Goal: Information Seeking & Learning: Learn about a topic

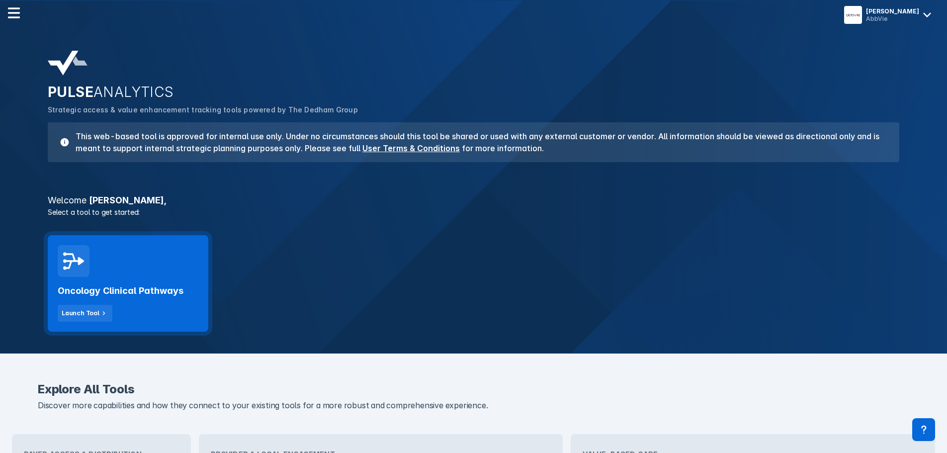
click at [141, 274] on div "Oncology Clinical Pathways Launch Tool" at bounding box center [128, 283] width 161 height 96
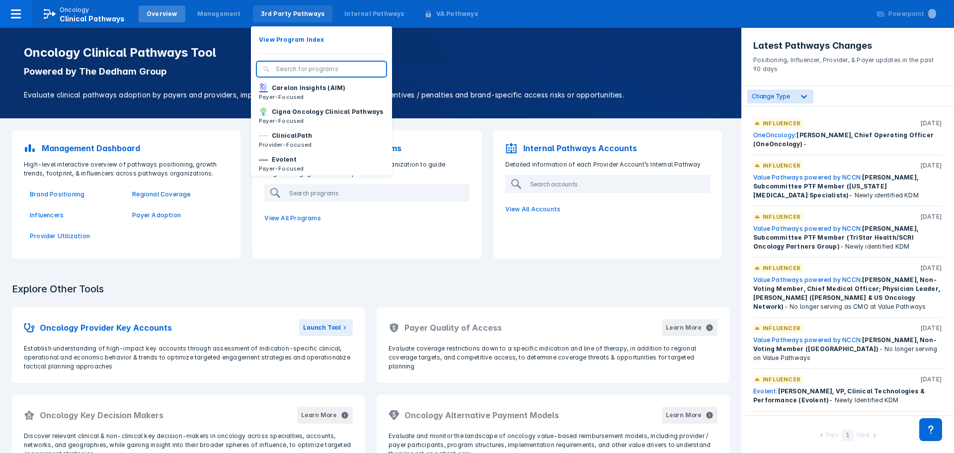
click at [278, 16] on div "3rd Party Pathways" at bounding box center [293, 13] width 64 height 9
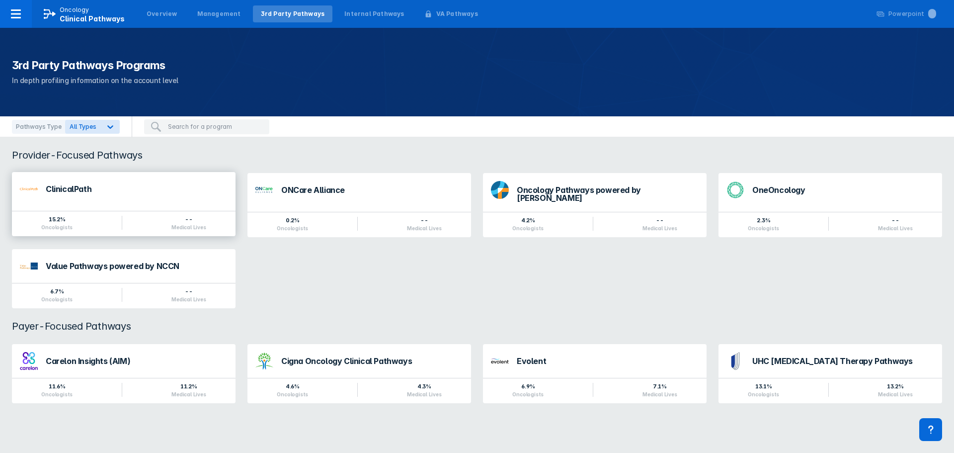
click at [88, 200] on div "ClinicalPath" at bounding box center [124, 189] width 224 height 34
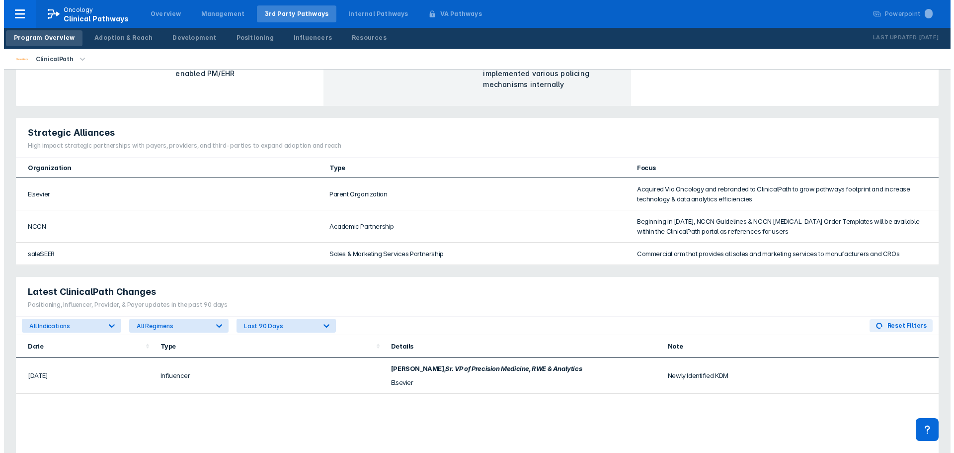
scroll to position [348, 0]
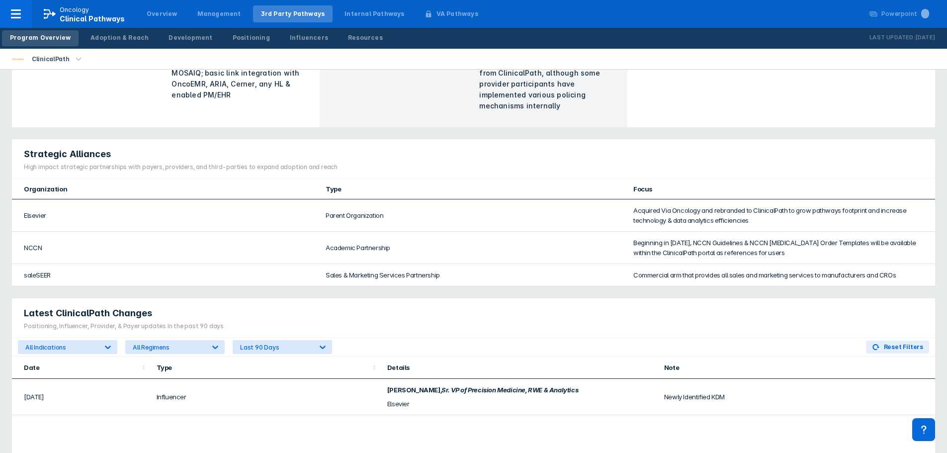
click at [77, 60] on icon "button" at bounding box center [78, 59] width 11 height 11
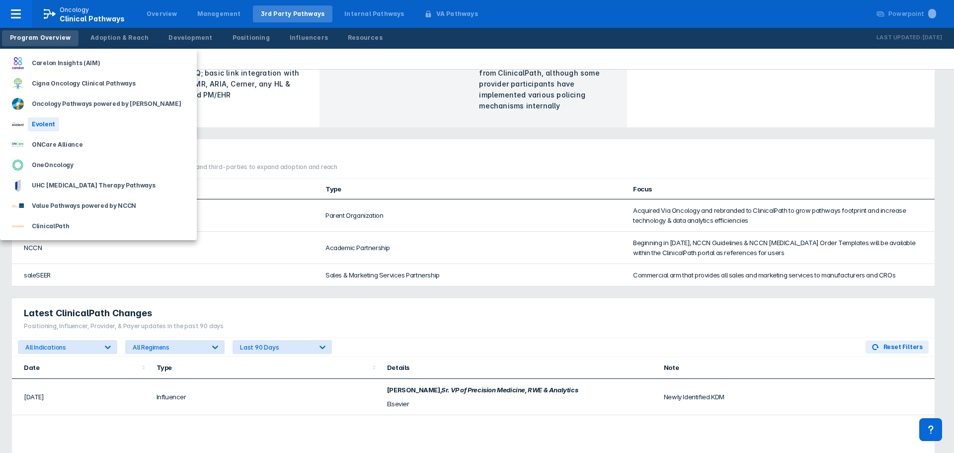
click at [48, 123] on div "Evolent" at bounding box center [43, 124] width 31 height 14
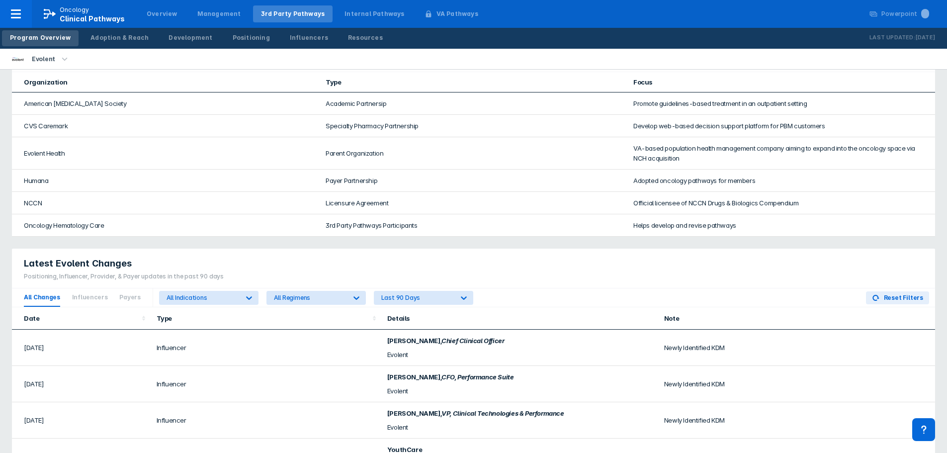
scroll to position [539, 0]
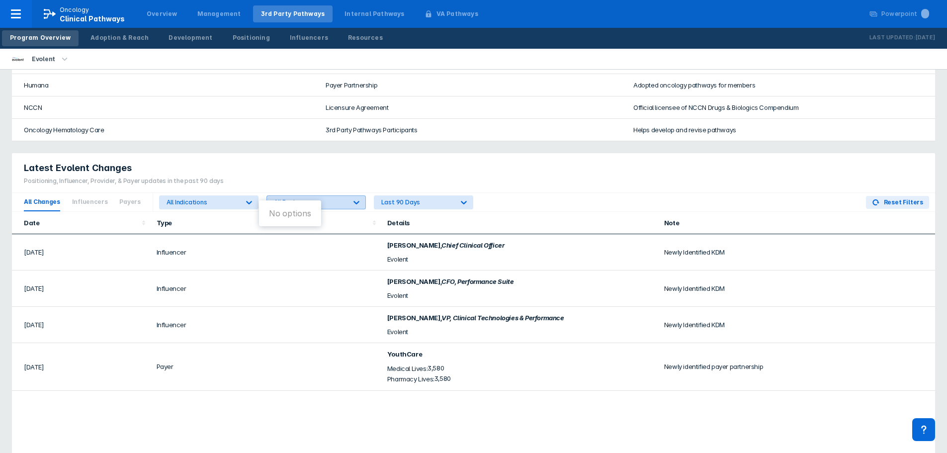
click at [308, 197] on div "All Regimens" at bounding box center [307, 202] width 80 height 13
click at [204, 196] on div "All Indications" at bounding box center [200, 202] width 80 height 13
click at [167, 162] on div "Latest Evolent Changes" at bounding box center [124, 168] width 200 height 12
click at [270, 429] on div "Date Type Details Note [DATE] Influencer [PERSON_NAME] , Chief Clinical Officer…" at bounding box center [473, 381] width 923 height 339
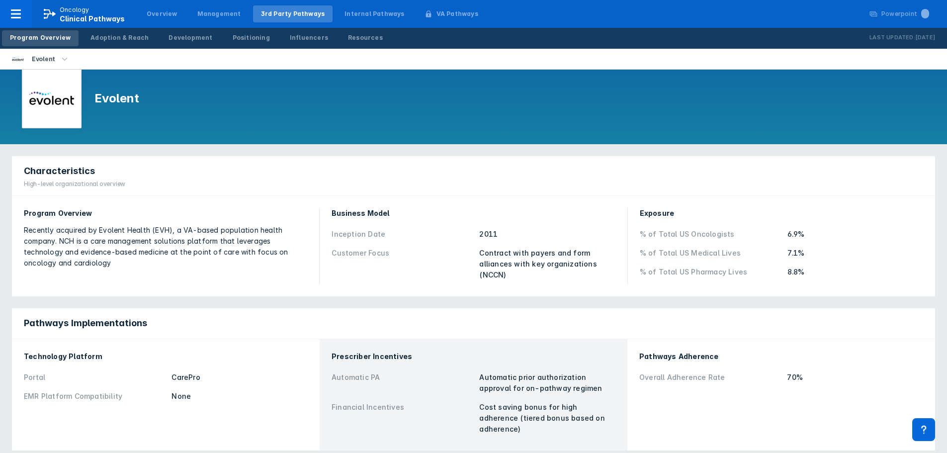
scroll to position [0, 0]
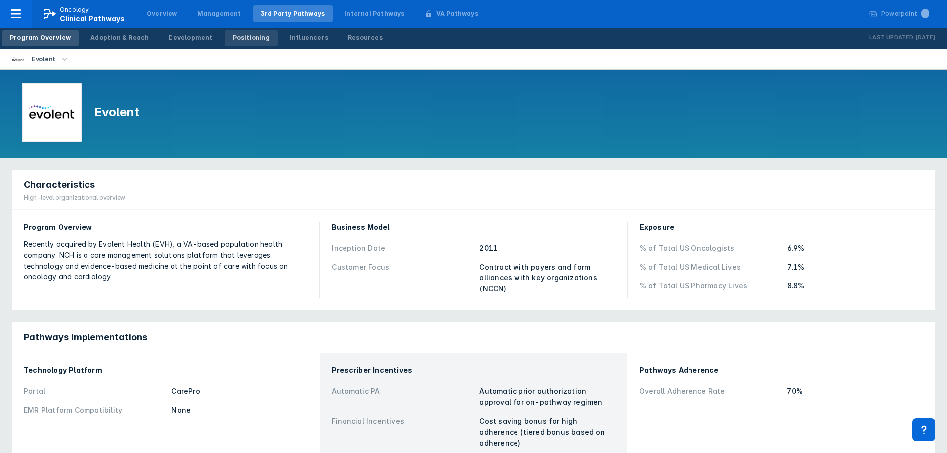
click at [245, 33] on div "Positioning" at bounding box center [251, 37] width 37 height 9
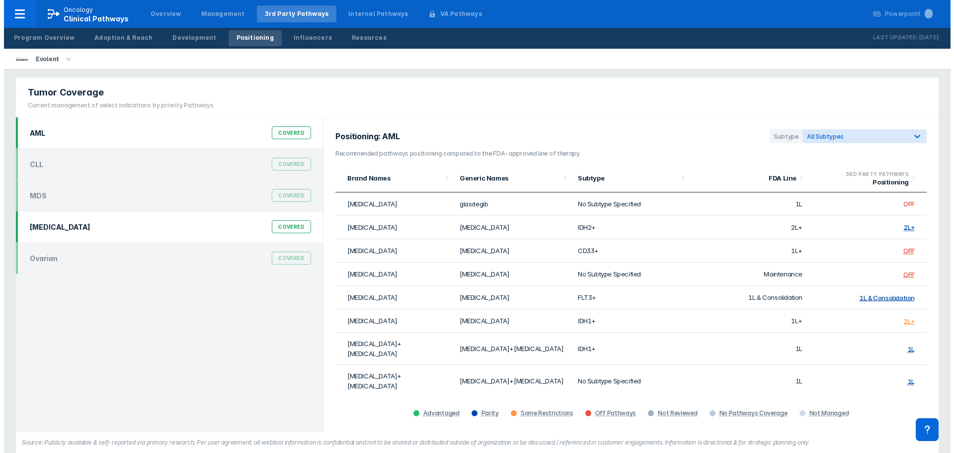
scroll to position [16, 0]
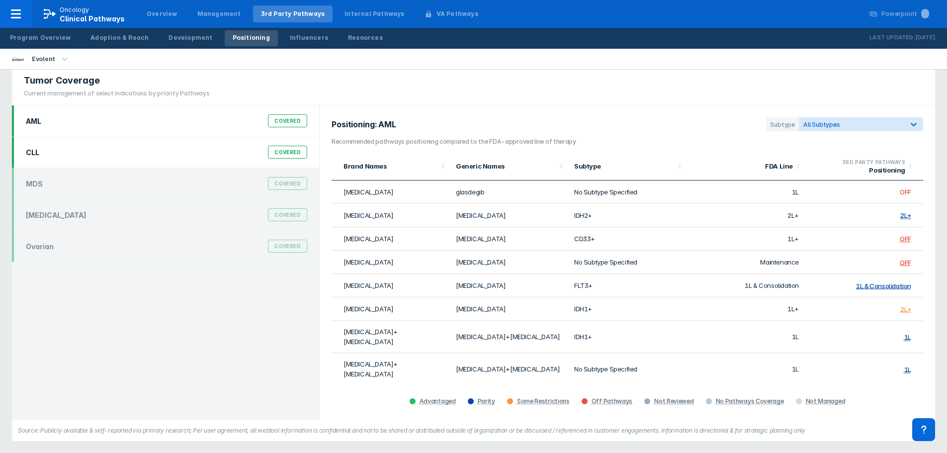
click at [83, 157] on div "CLL Covered" at bounding box center [166, 152] width 293 height 19
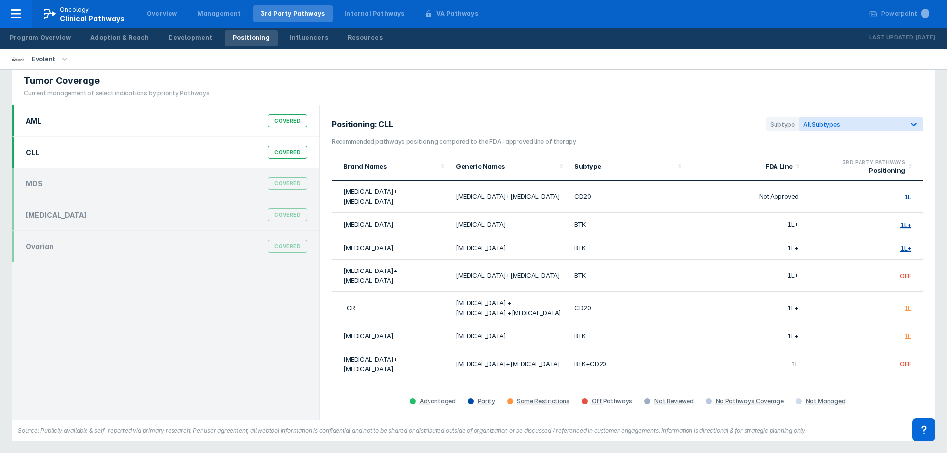
click at [50, 128] on div "AML Covered" at bounding box center [166, 120] width 293 height 19
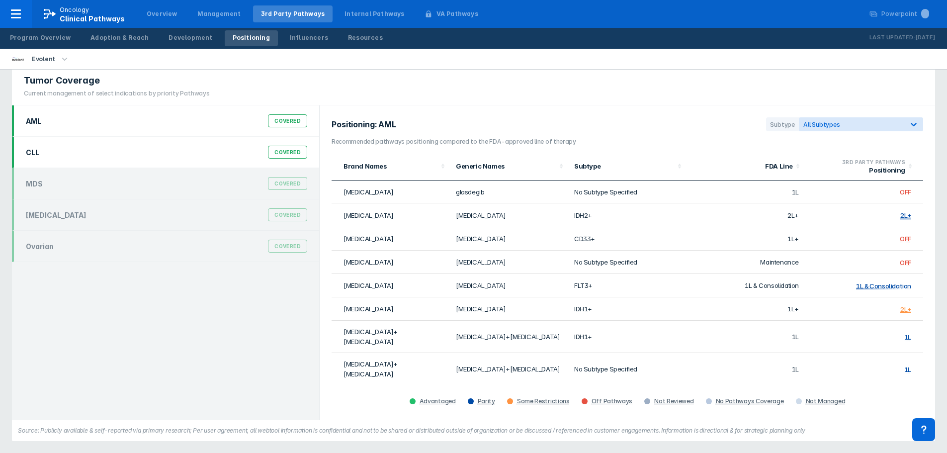
click at [48, 154] on div "CLL Covered" at bounding box center [166, 152] width 293 height 19
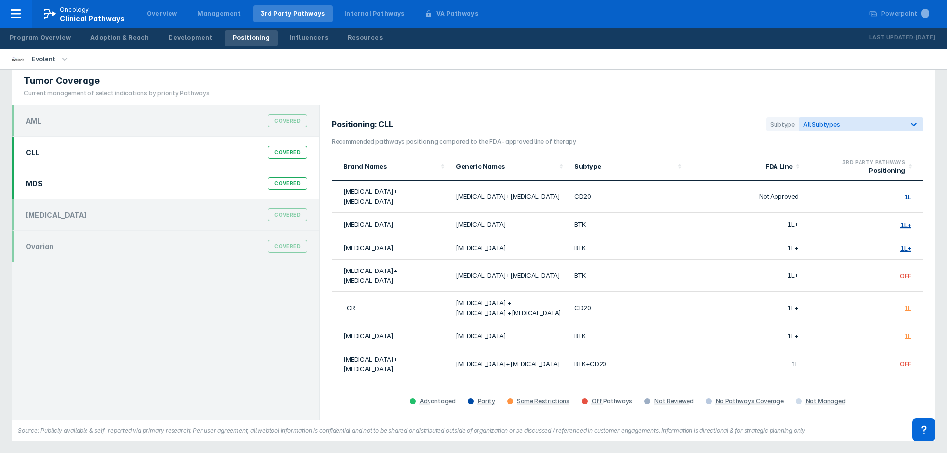
click at [49, 177] on div "MDS Covered" at bounding box center [166, 183] width 293 height 19
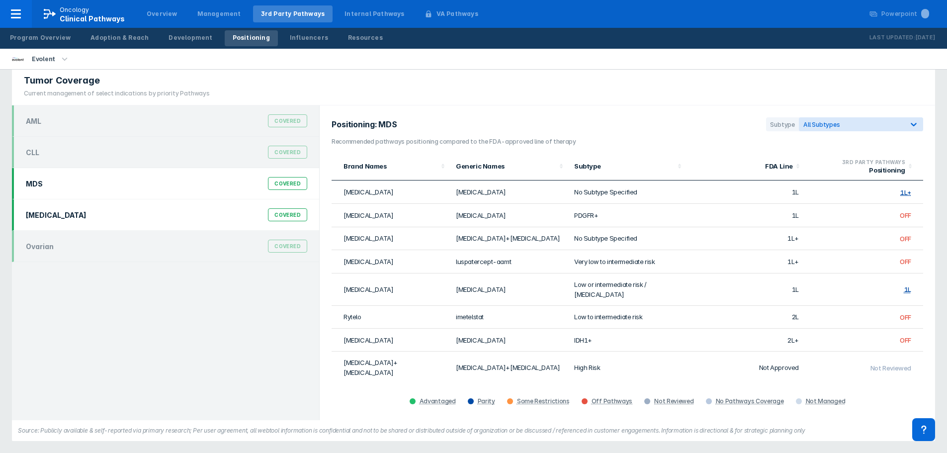
click at [59, 215] on div "[MEDICAL_DATA] Covered" at bounding box center [166, 214] width 293 height 19
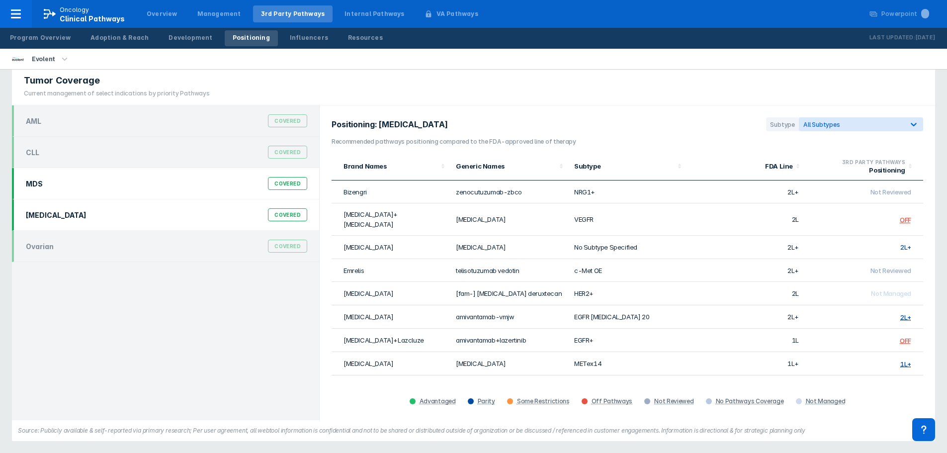
click at [61, 190] on div "MDS Covered" at bounding box center [166, 183] width 293 height 19
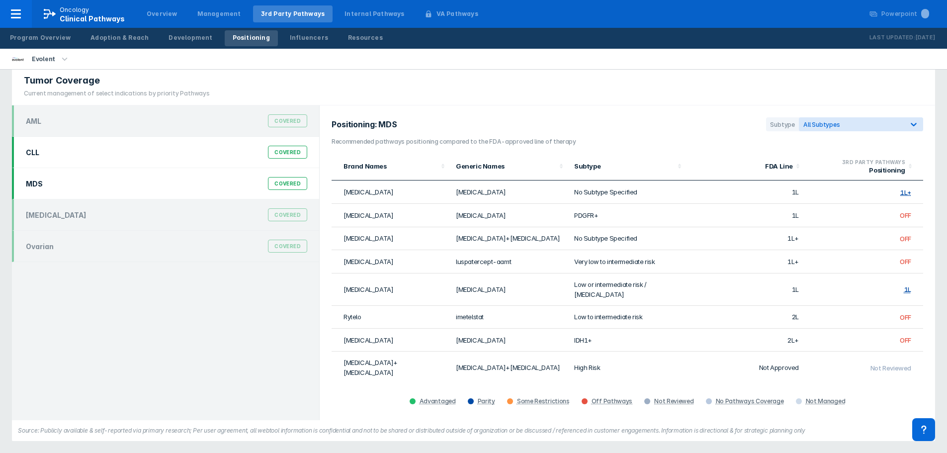
click at [69, 164] on div "CLL Covered" at bounding box center [165, 152] width 307 height 31
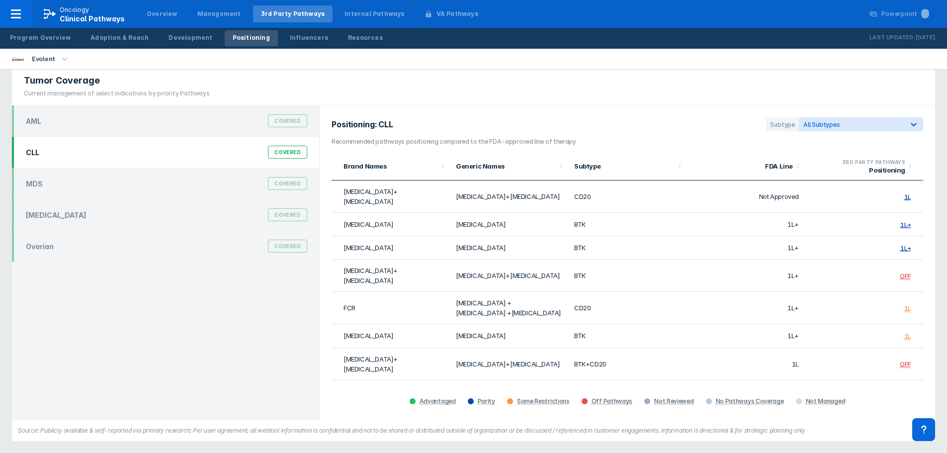
click at [59, 60] on icon "button" at bounding box center [64, 59] width 11 height 11
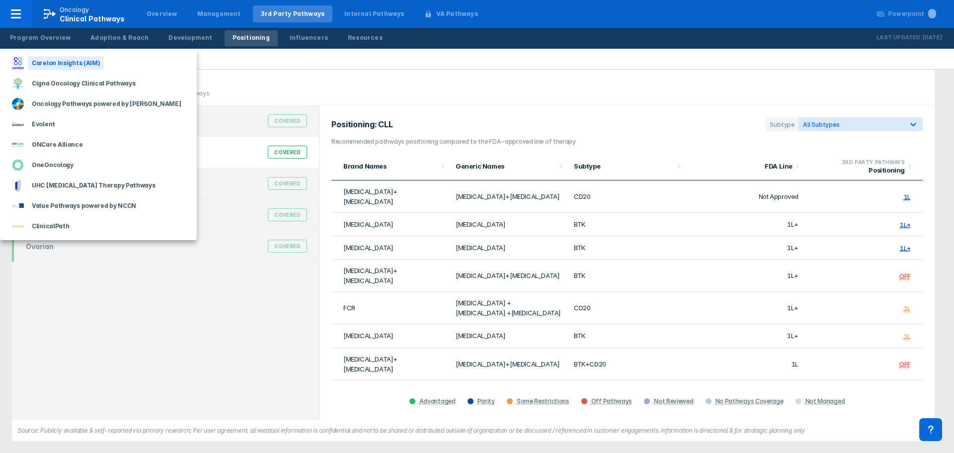
click at [66, 64] on div "Carelon Insights (AIM)" at bounding box center [66, 63] width 76 height 14
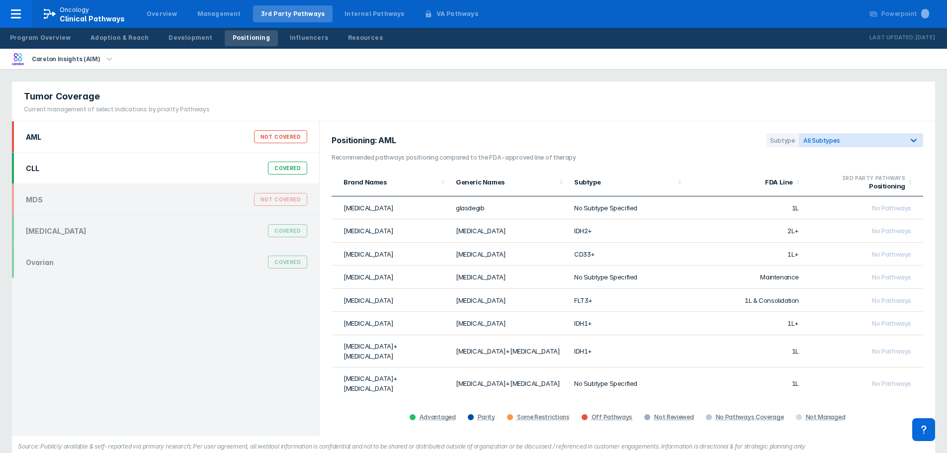
click at [161, 164] on div "CLL Covered" at bounding box center [166, 168] width 293 height 19
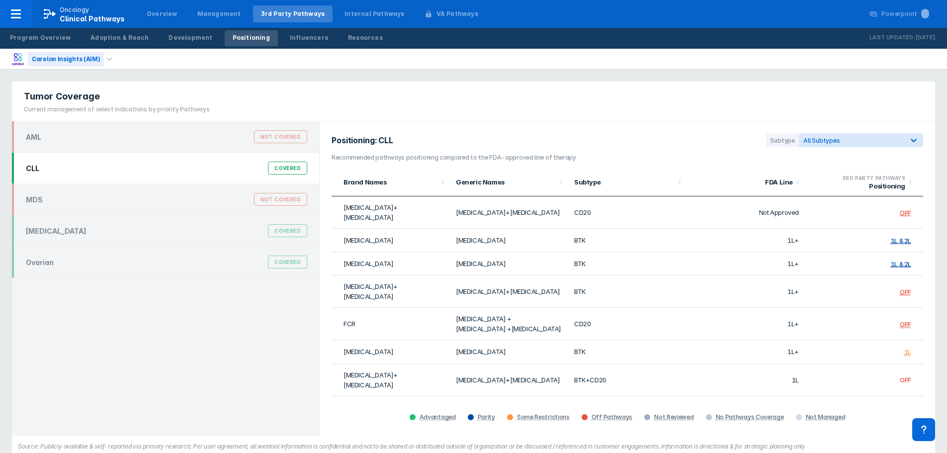
click at [62, 54] on div "Carelon Insights (AIM)" at bounding box center [66, 59] width 76 height 14
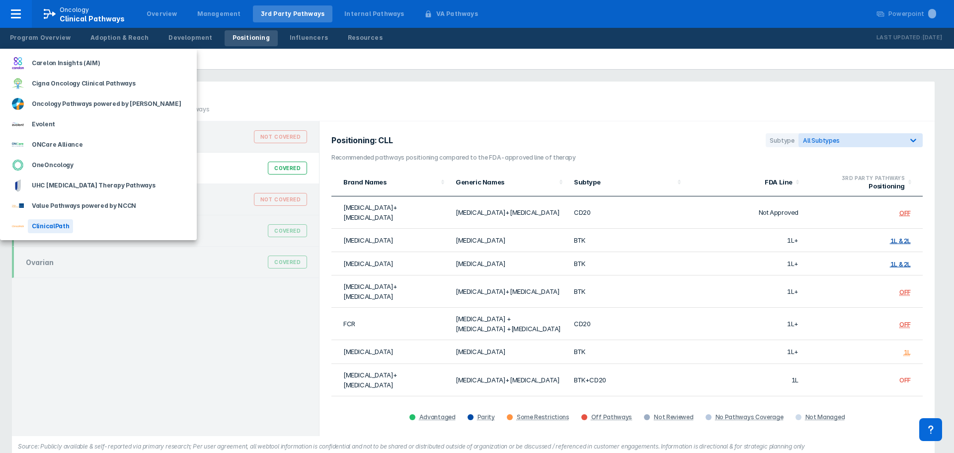
click at [49, 222] on div "ClinicalPath" at bounding box center [50, 226] width 45 height 14
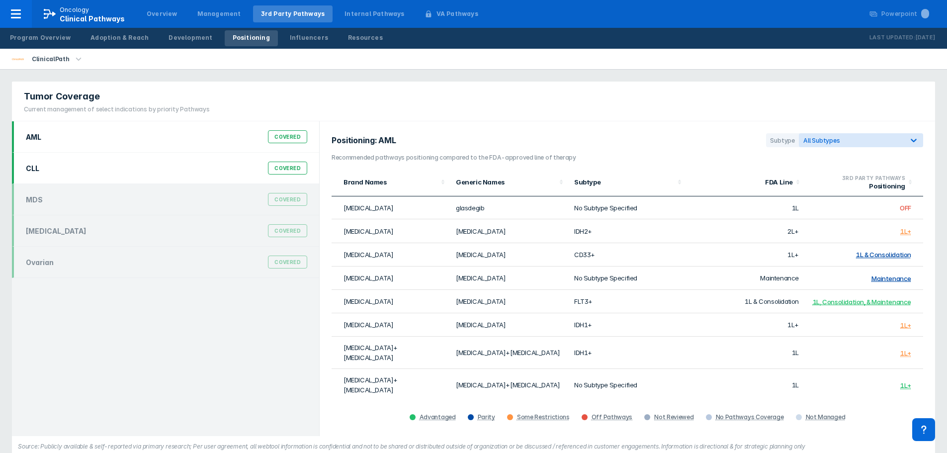
click at [60, 175] on div "CLL Covered" at bounding box center [166, 168] width 293 height 19
